Goal: Information Seeking & Learning: Check status

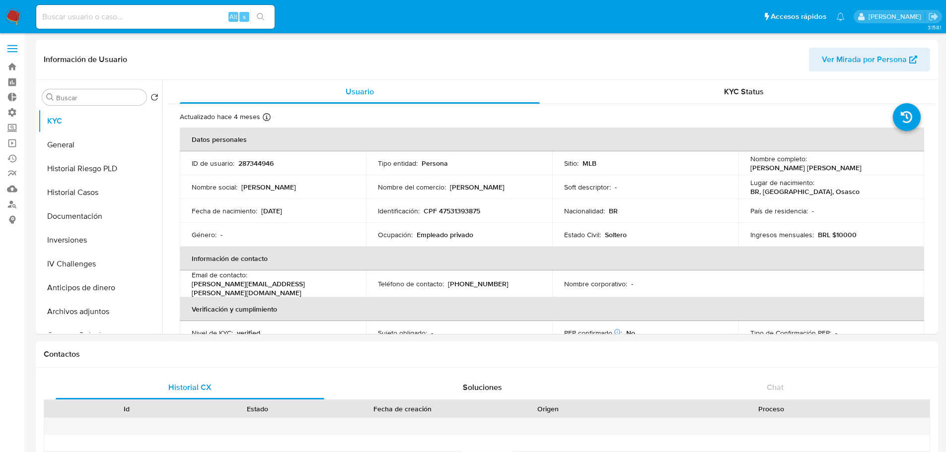
select select "10"
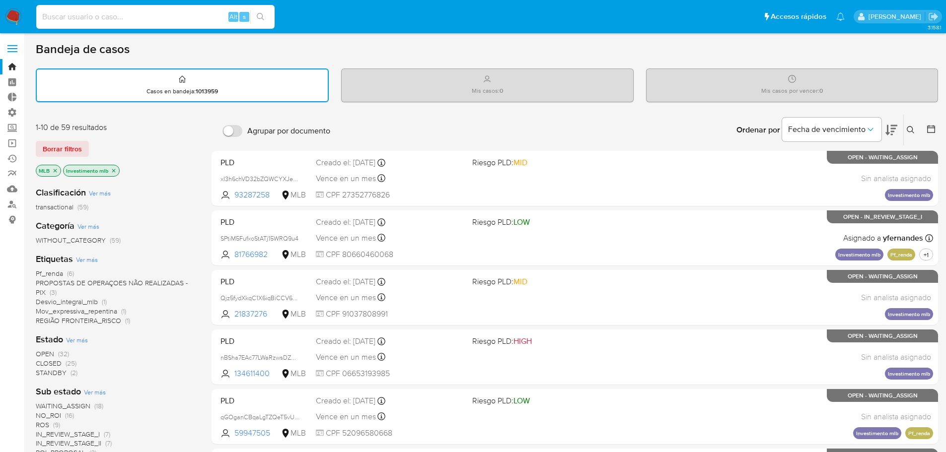
click at [187, 13] on input at bounding box center [155, 16] width 238 height 13
type input "[EMAIL_ADDRESS][DOMAIN_NAME]"
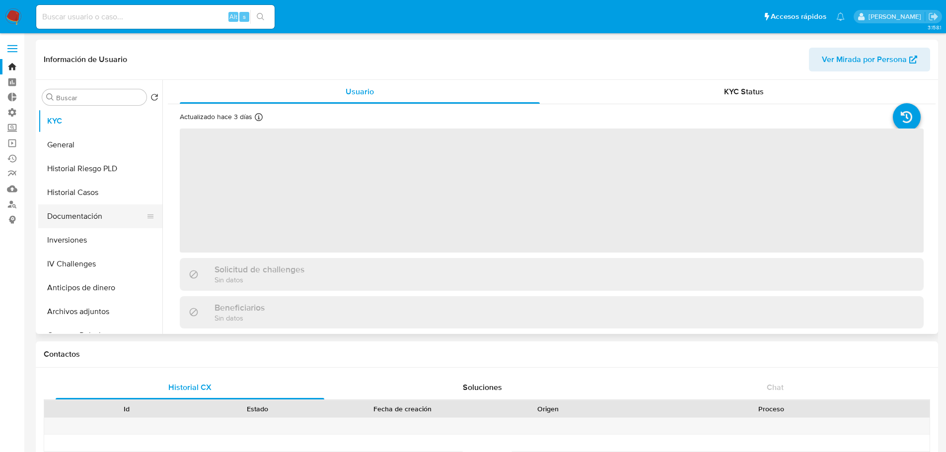
select select "10"
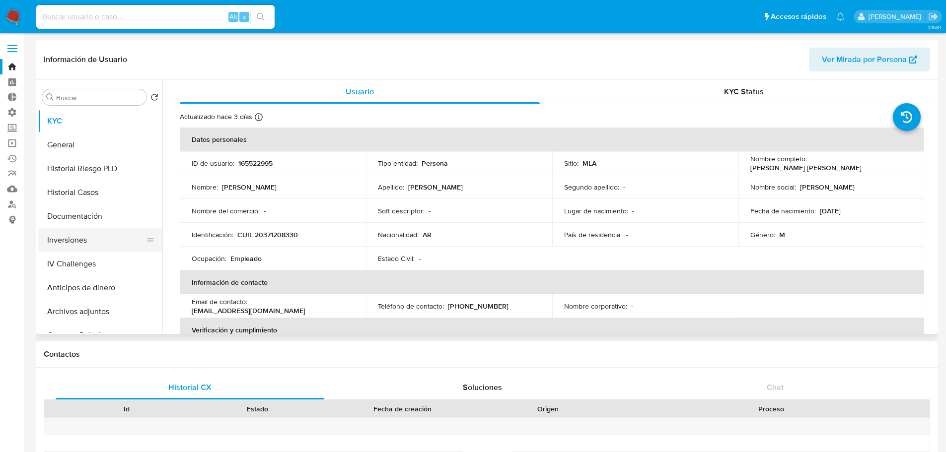
click at [68, 241] on button "Inversiones" at bounding box center [96, 240] width 116 height 24
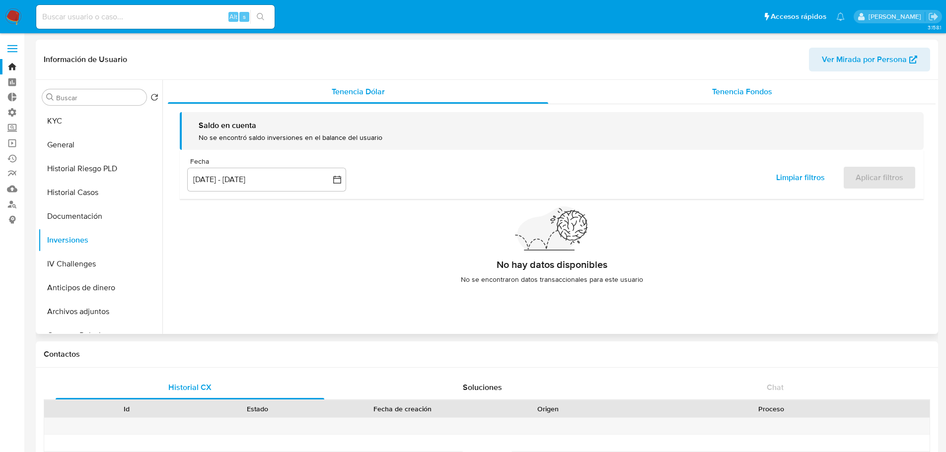
click at [800, 92] on div "Tenencia Fondos" at bounding box center [741, 92] width 387 height 24
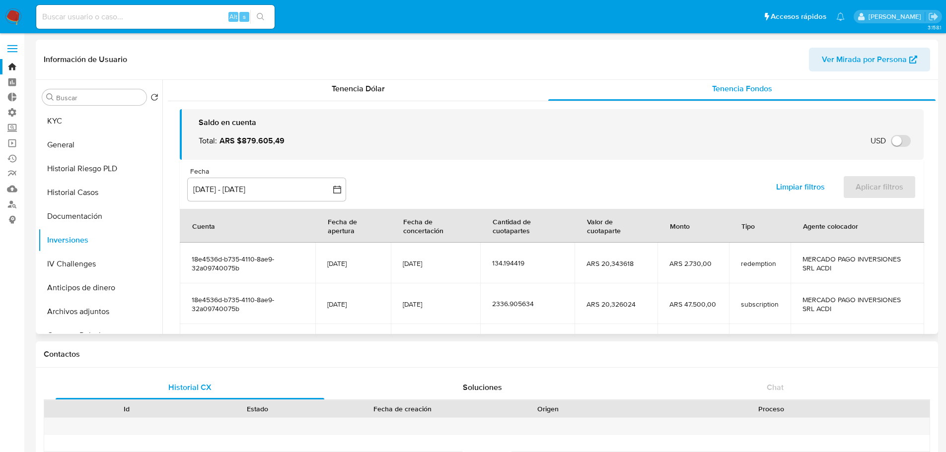
scroll to position [1, 0]
